Goal: Transaction & Acquisition: Book appointment/travel/reservation

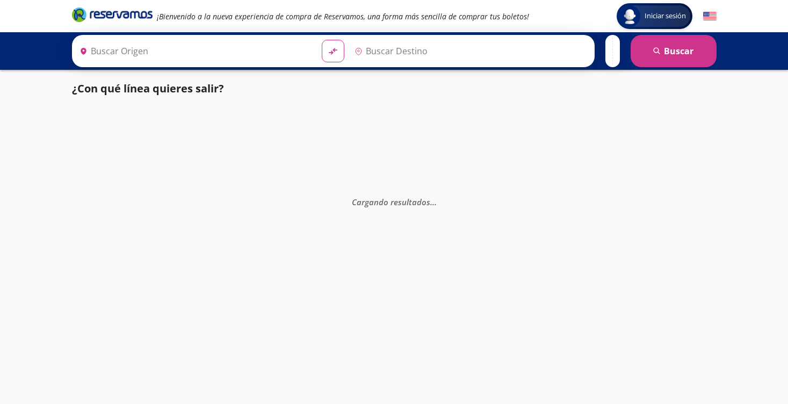
type input "[GEOGRAPHIC_DATA], [GEOGRAPHIC_DATA]"
type input "Maravatío, [GEOGRAPHIC_DATA]"
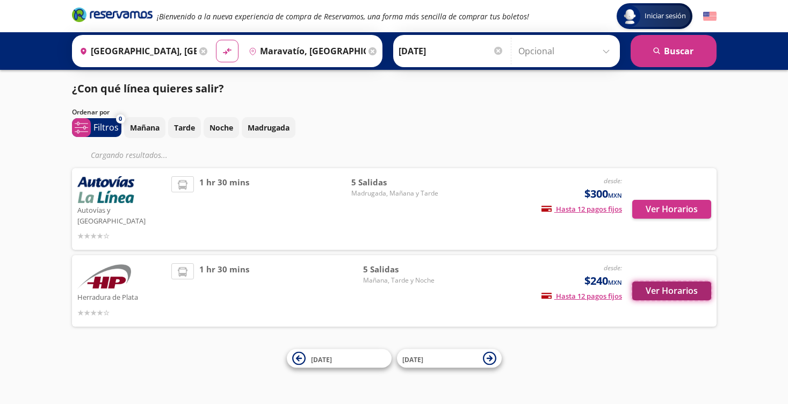
click at [675, 281] on button "Ver Horarios" at bounding box center [671, 290] width 79 height 19
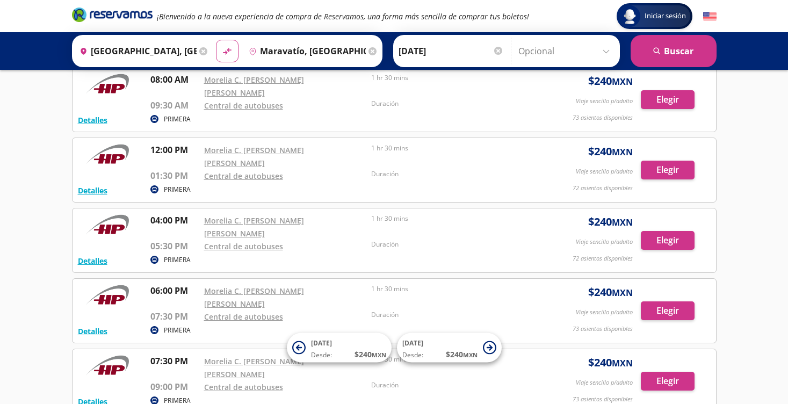
scroll to position [111, 0]
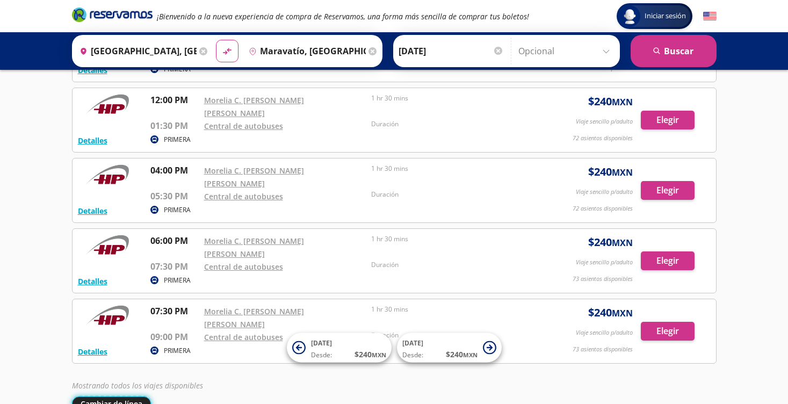
click at [112, 396] on button "Cambiar de línea" at bounding box center [111, 403] width 79 height 14
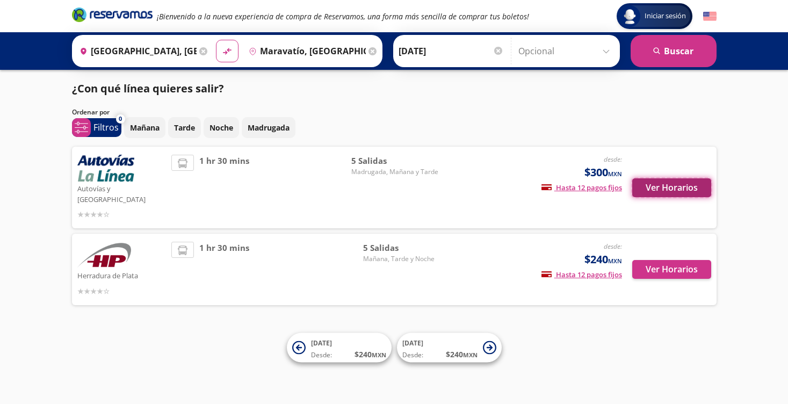
click at [680, 178] on button "Ver Horarios" at bounding box center [671, 187] width 79 height 19
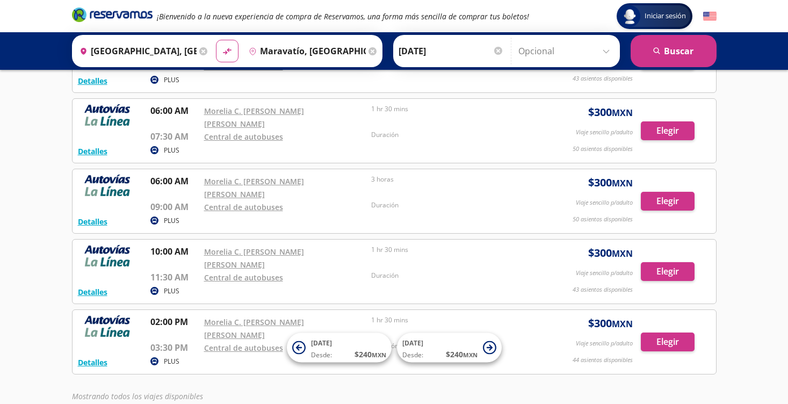
scroll to position [111, 0]
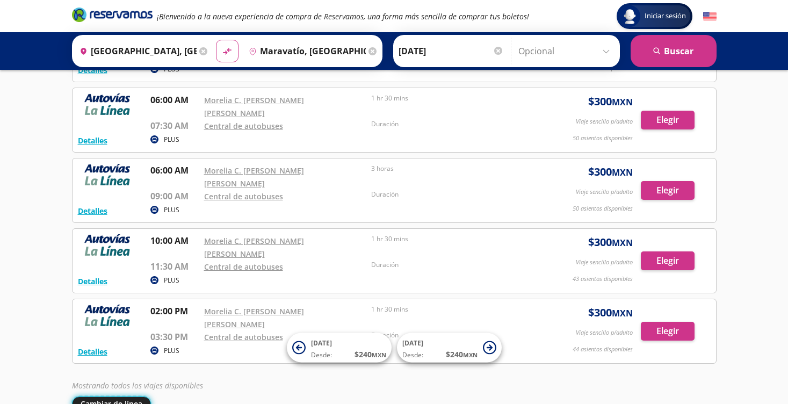
click at [113, 396] on button "Cambiar de línea" at bounding box center [111, 403] width 79 height 14
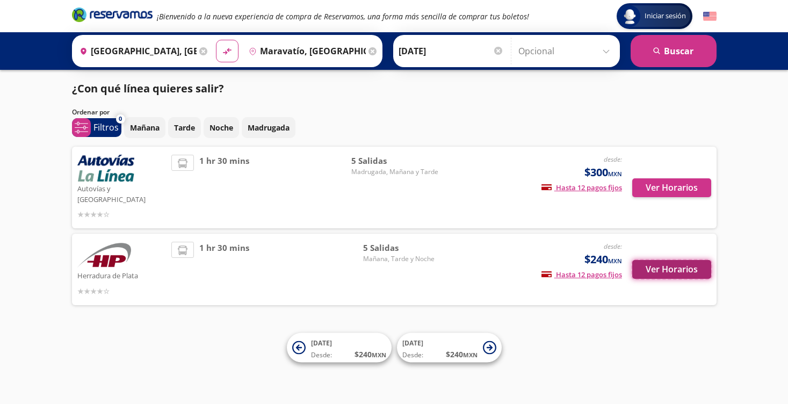
click at [670, 260] on button "Ver Horarios" at bounding box center [671, 269] width 79 height 19
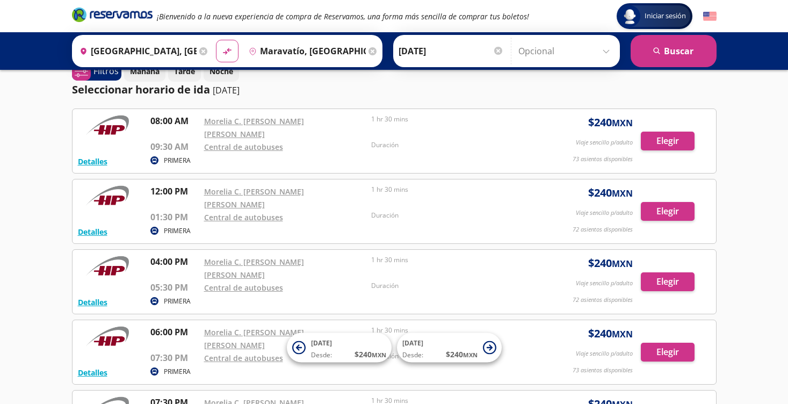
scroll to position [111, 0]
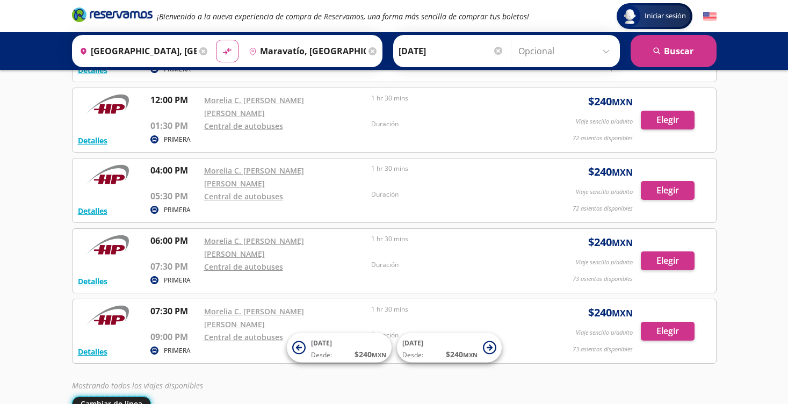
click at [126, 396] on button "Cambiar de línea" at bounding box center [111, 403] width 79 height 14
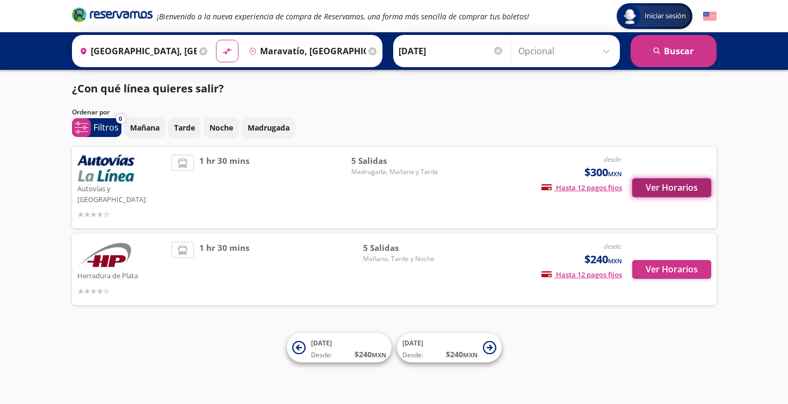
click at [672, 181] on button "Ver Horarios" at bounding box center [671, 187] width 79 height 19
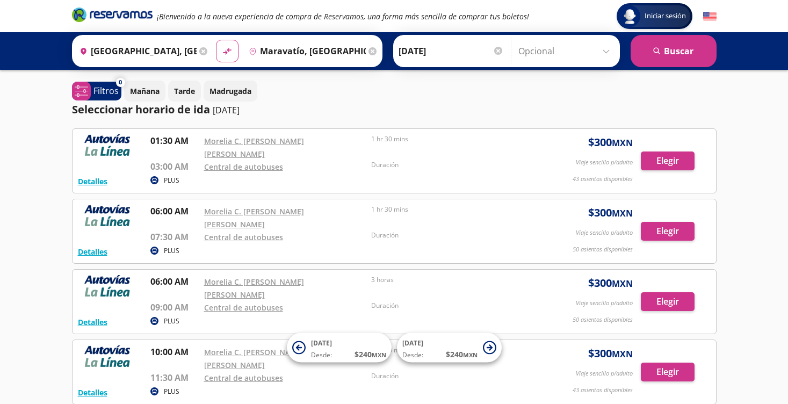
scroll to position [111, 0]
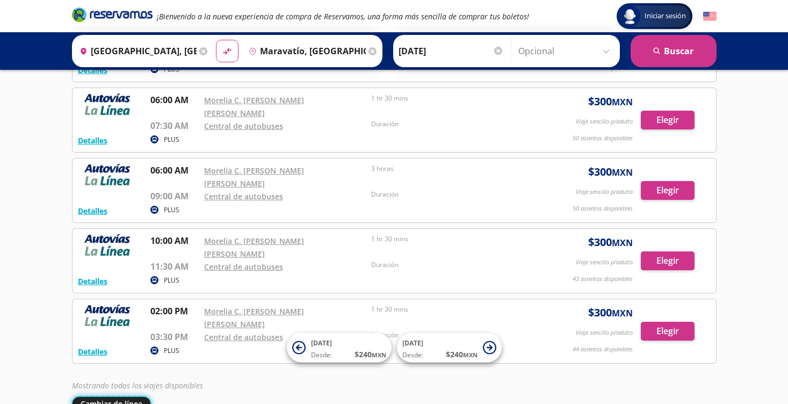
click at [131, 396] on button "Cambiar de línea" at bounding box center [111, 403] width 79 height 14
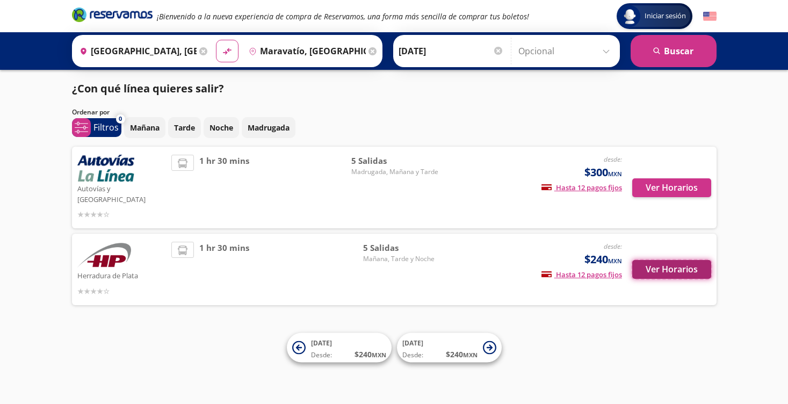
click at [662, 260] on button "Ver Horarios" at bounding box center [671, 269] width 79 height 19
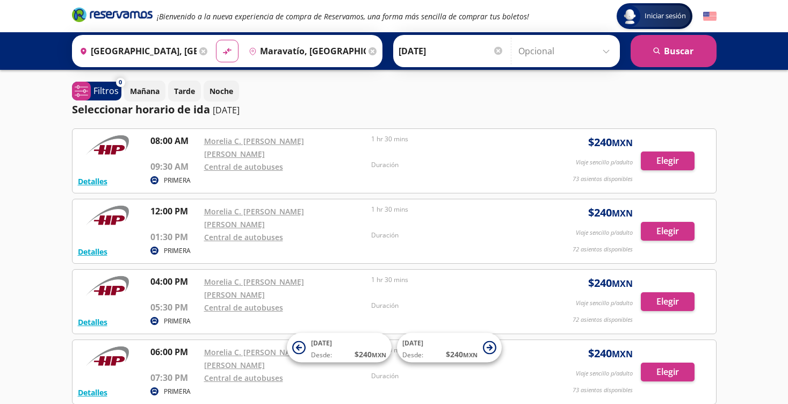
scroll to position [111, 0]
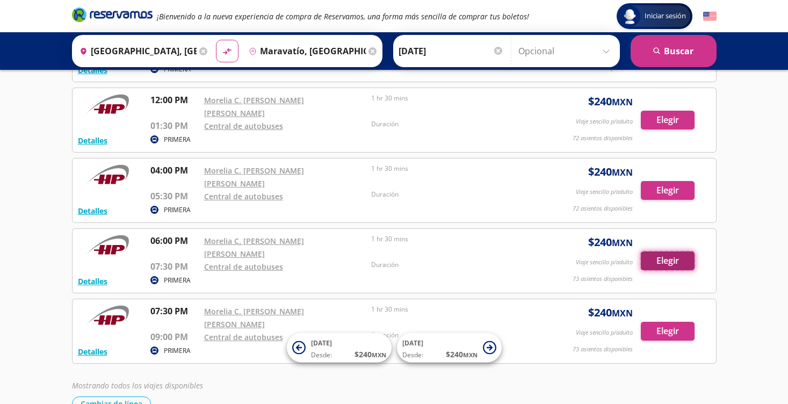
click at [664, 251] on button "Elegir" at bounding box center [668, 260] width 54 height 19
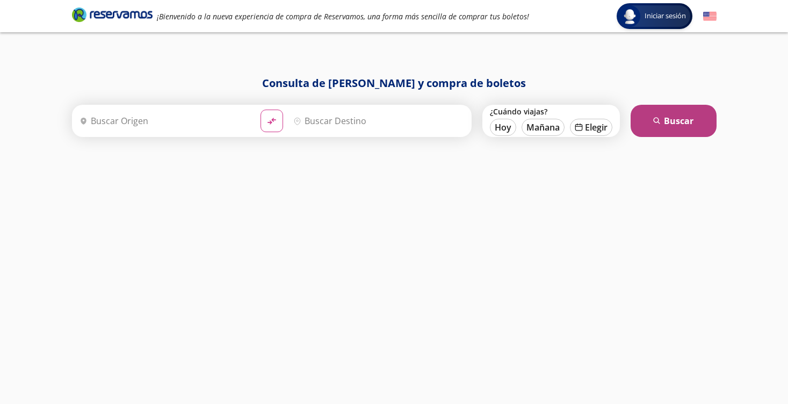
click at [667, 124] on button "search [GEOGRAPHIC_DATA]" at bounding box center [673, 121] width 86 height 32
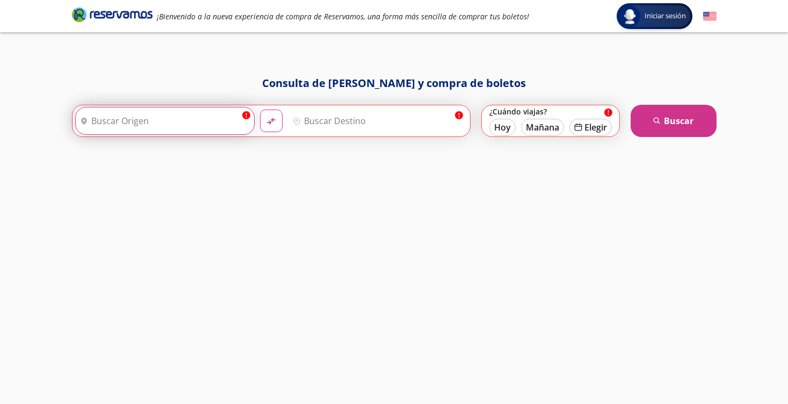
click at [134, 123] on input "Origen" at bounding box center [164, 120] width 176 height 27
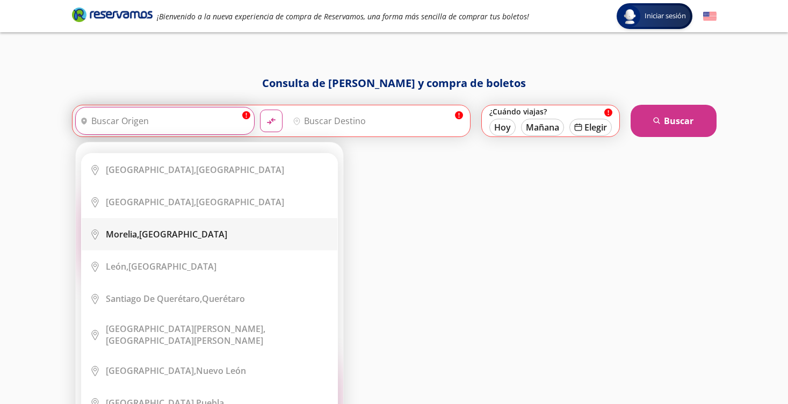
click at [165, 240] on li "City Icon [GEOGRAPHIC_DATA], [GEOGRAPHIC_DATA]" at bounding box center [210, 234] width 256 height 32
type input "[GEOGRAPHIC_DATA], [GEOGRAPHIC_DATA]"
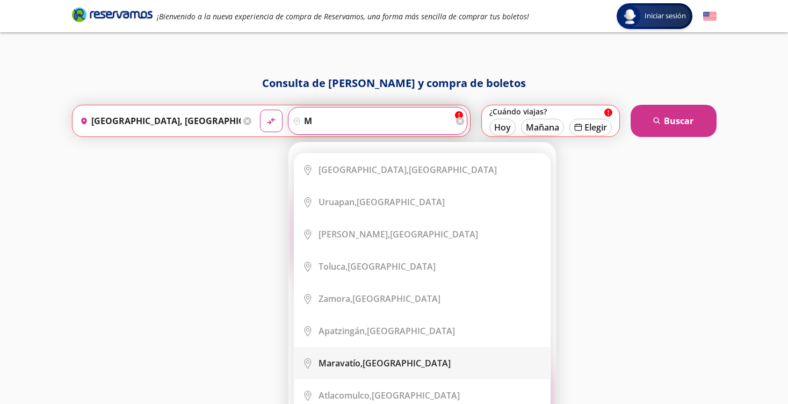
click at [355, 355] on li "City Icon [GEOGRAPHIC_DATA], [GEOGRAPHIC_DATA]" at bounding box center [422, 363] width 256 height 32
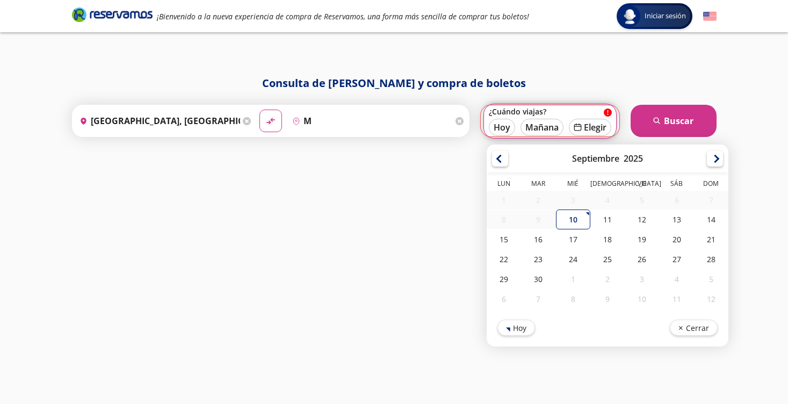
type input "Maravatío, [GEOGRAPHIC_DATA]"
click at [648, 223] on div "12" at bounding box center [641, 219] width 34 height 20
type input "[DATE]"
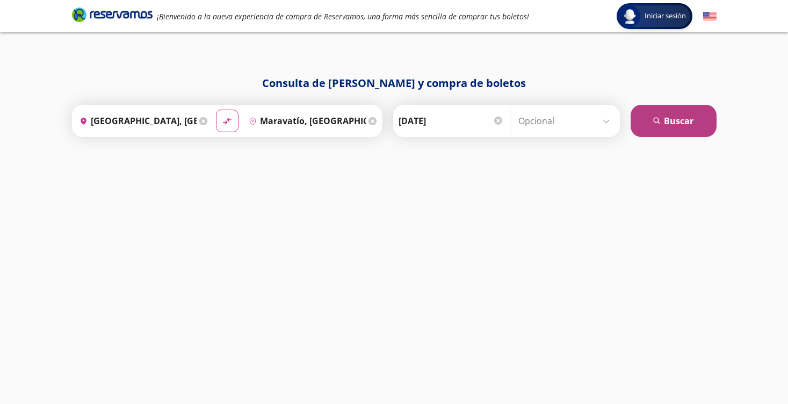
click at [677, 125] on button "search [GEOGRAPHIC_DATA]" at bounding box center [673, 121] width 86 height 32
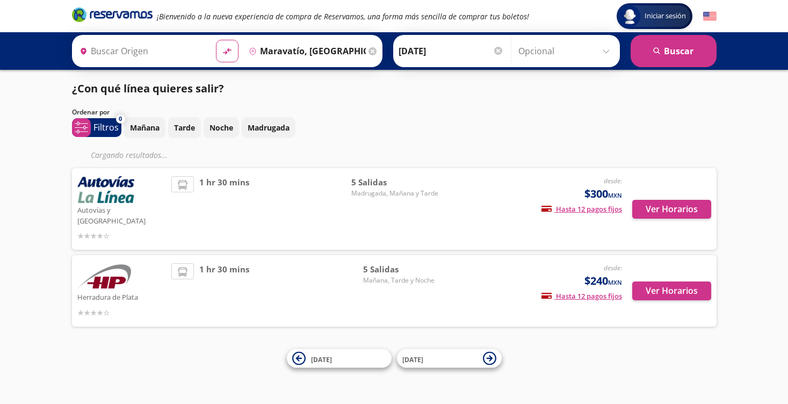
type input "[GEOGRAPHIC_DATA], [GEOGRAPHIC_DATA]"
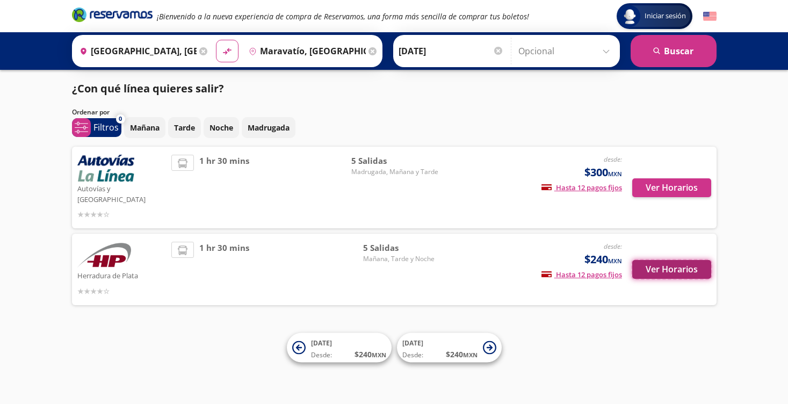
click at [675, 262] on button "Ver Horarios" at bounding box center [671, 269] width 79 height 19
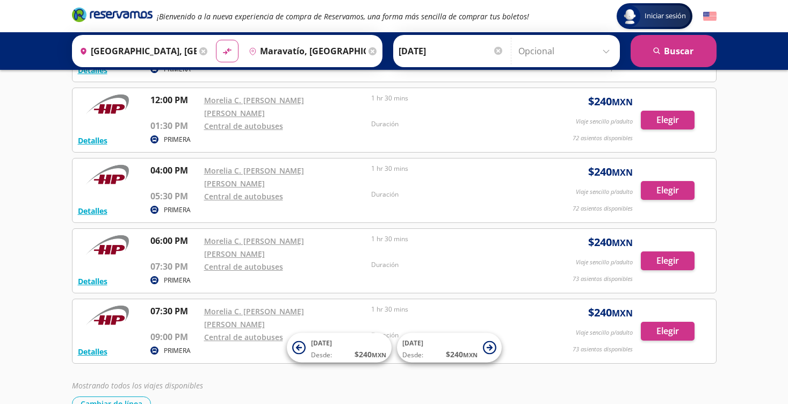
scroll to position [106, 0]
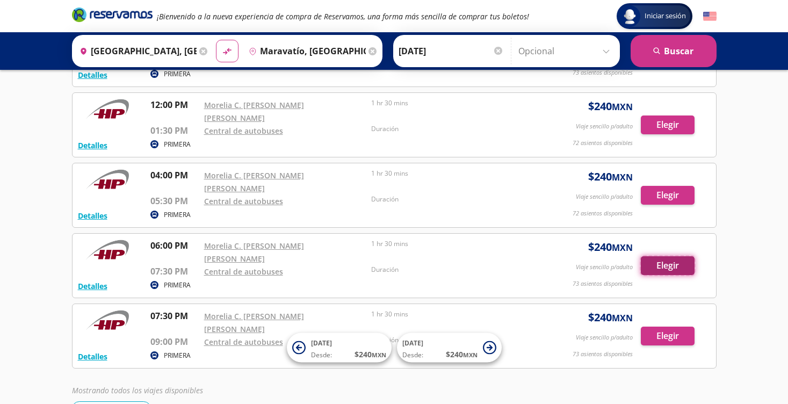
click at [662, 256] on button "Elegir" at bounding box center [668, 265] width 54 height 19
